Goal: Task Accomplishment & Management: Use online tool/utility

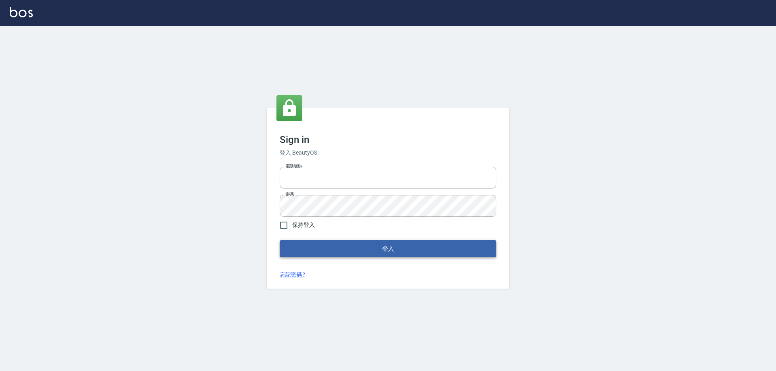
type input "0927586163"
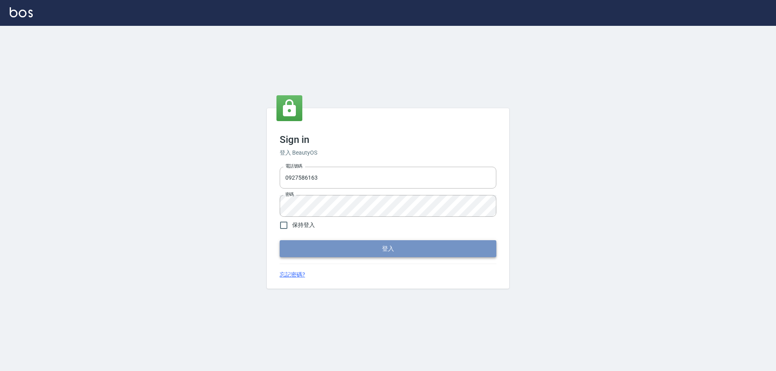
click at [397, 253] on button "登入" at bounding box center [388, 248] width 217 height 17
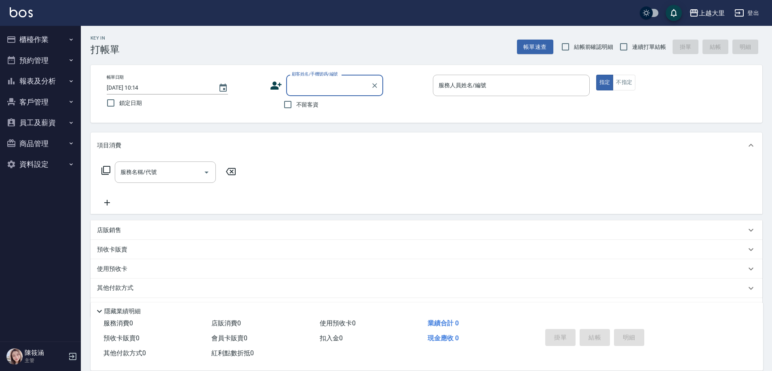
click at [19, 45] on button "櫃檯作業" at bounding box center [40, 39] width 74 height 21
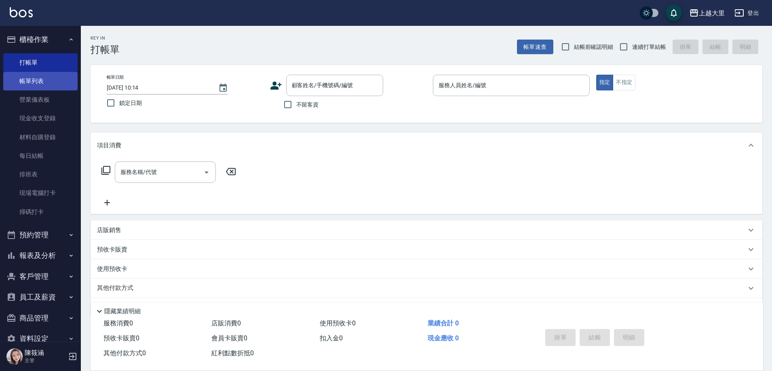
click at [31, 82] on link "帳單列表" at bounding box center [40, 81] width 74 height 19
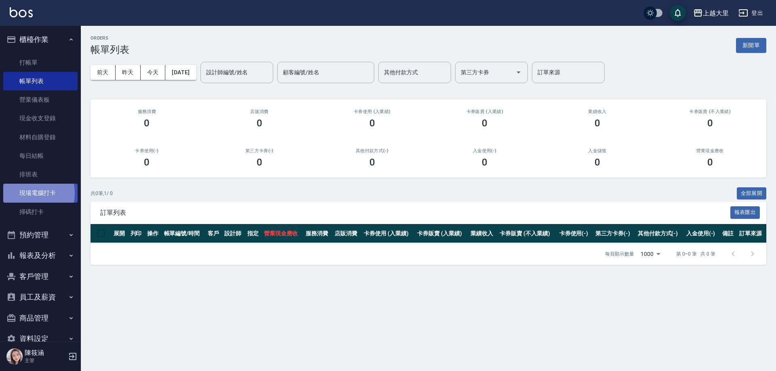
click at [25, 193] on link "現場電腦打卡" at bounding box center [40, 193] width 74 height 19
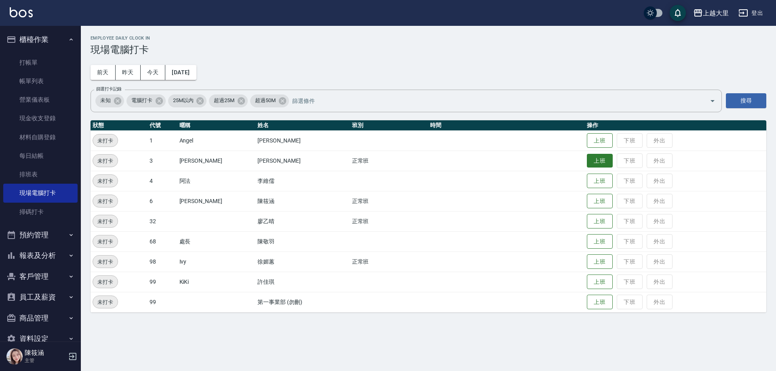
click at [591, 160] on button "上班" at bounding box center [600, 161] width 26 height 14
click at [602, 222] on button "上班" at bounding box center [600, 222] width 26 height 14
